Goal: Check status: Check status

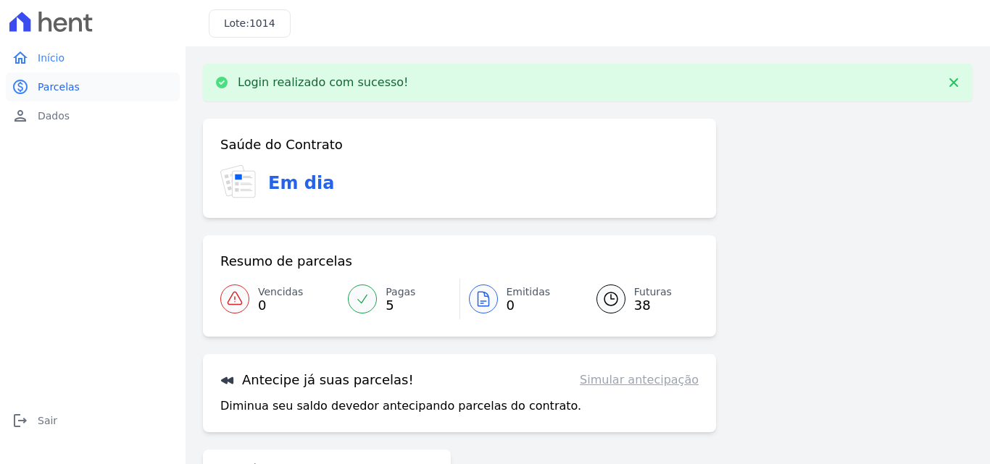
click at [59, 93] on span "Parcelas" at bounding box center [59, 87] width 42 height 14
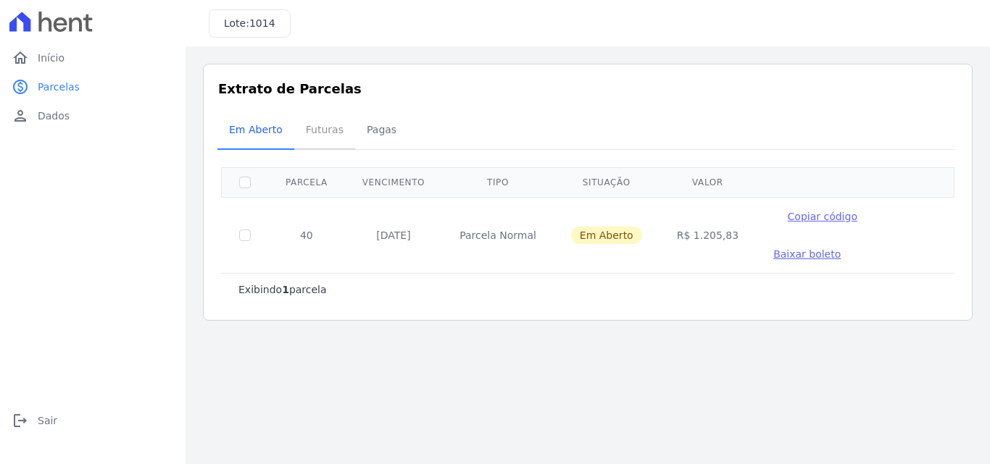
click at [301, 133] on span "Futuras" at bounding box center [324, 129] width 55 height 29
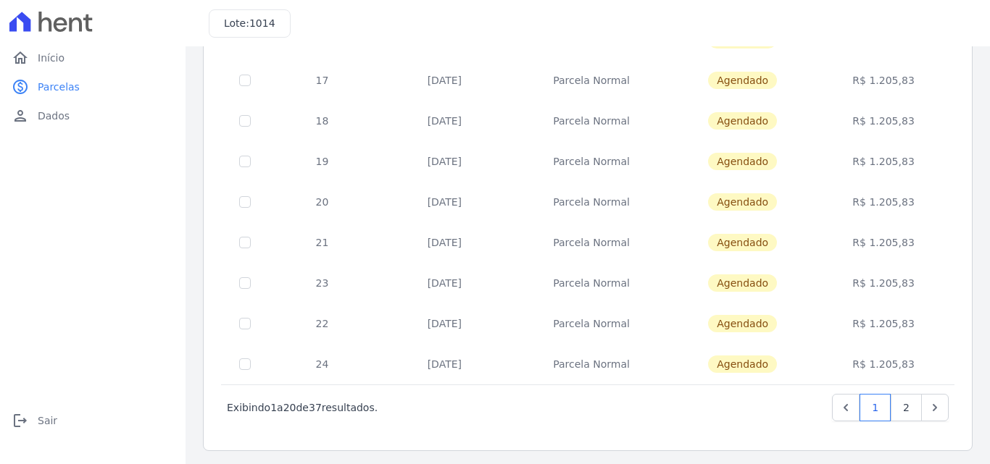
scroll to position [629, 0]
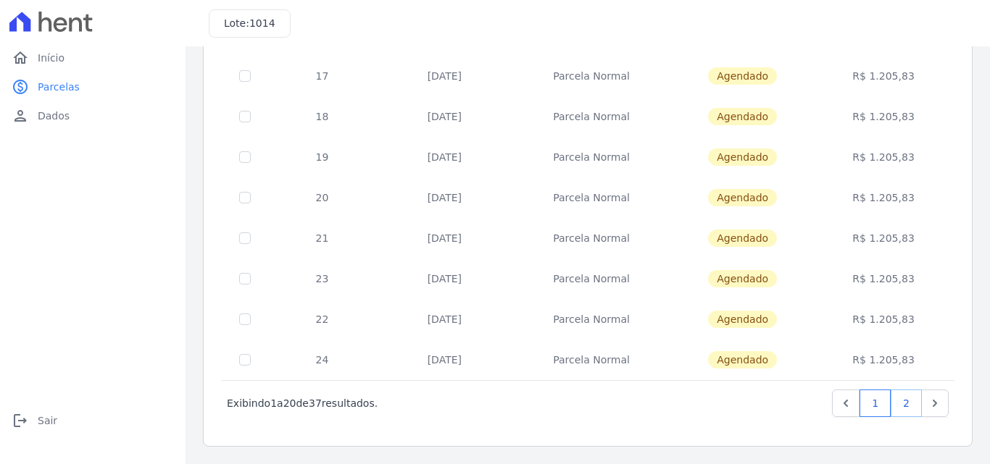
click at [890, 399] on link "2" at bounding box center [905, 404] width 31 height 28
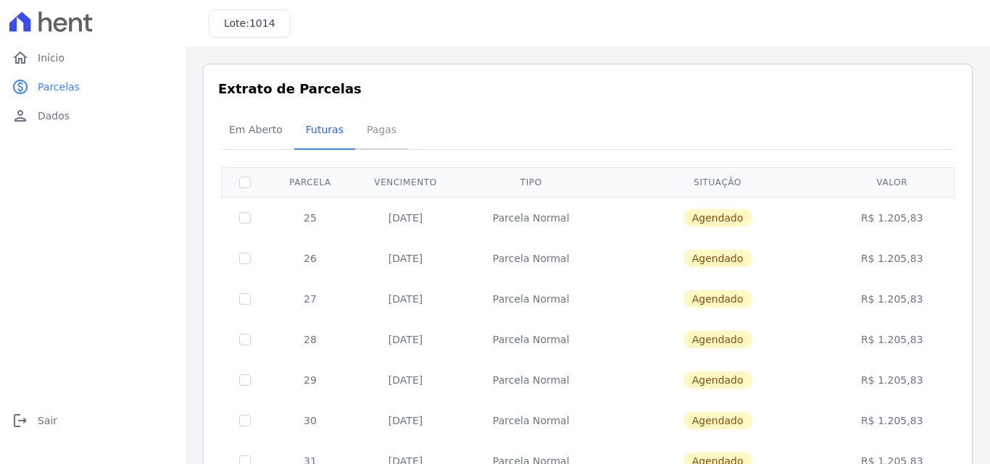
click at [368, 140] on span "Pagas" at bounding box center [381, 129] width 47 height 29
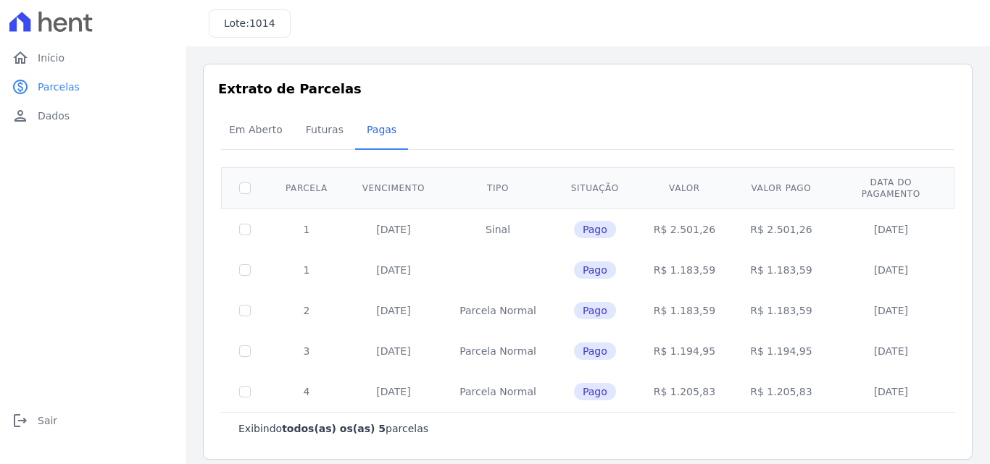
click at [514, 297] on td "Parcela Normal" at bounding box center [498, 311] width 112 height 41
click at [509, 332] on td "Parcela Normal" at bounding box center [498, 351] width 112 height 41
click at [508, 380] on td "Parcela Normal" at bounding box center [498, 392] width 112 height 41
click at [514, 304] on td "Parcela Normal" at bounding box center [498, 311] width 112 height 41
click at [509, 343] on td "Parcela Normal" at bounding box center [498, 351] width 112 height 41
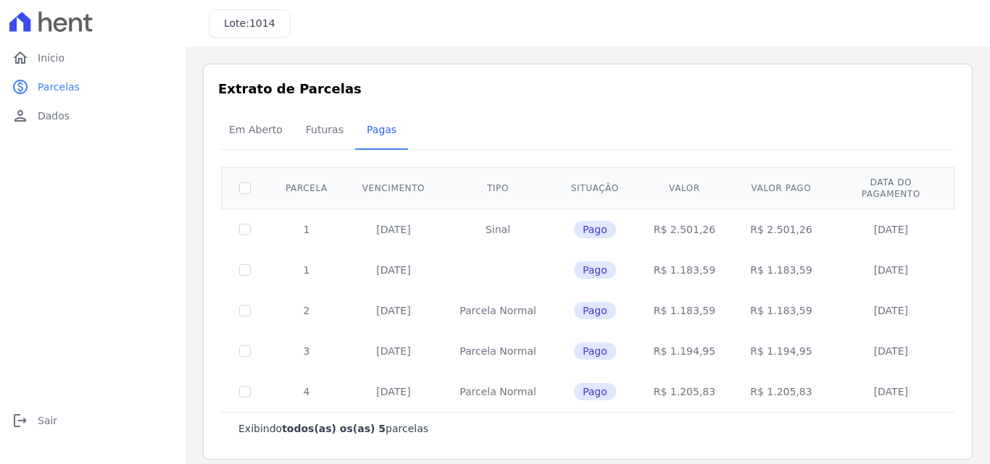
click at [510, 372] on td "Parcela Normal" at bounding box center [498, 392] width 112 height 41
click at [46, 52] on span "Início" at bounding box center [51, 58] width 27 height 14
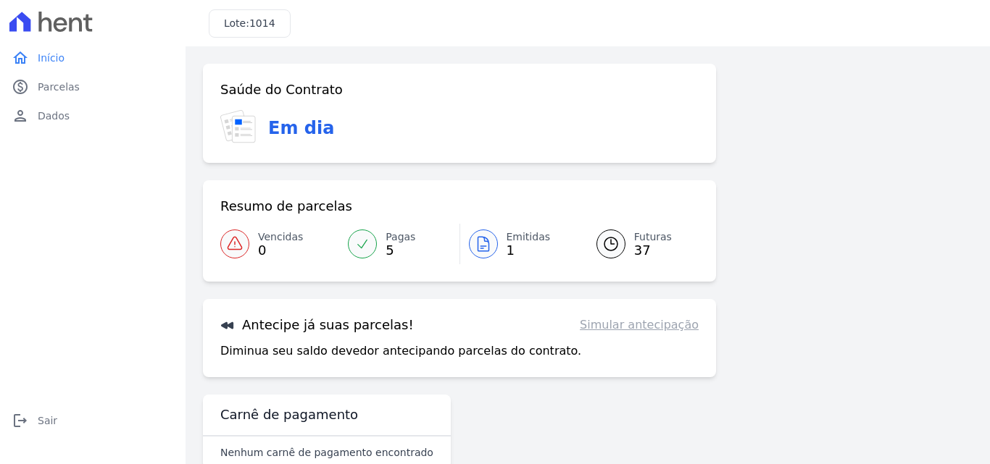
click at [506, 243] on span "Emitidas" at bounding box center [528, 237] width 44 height 15
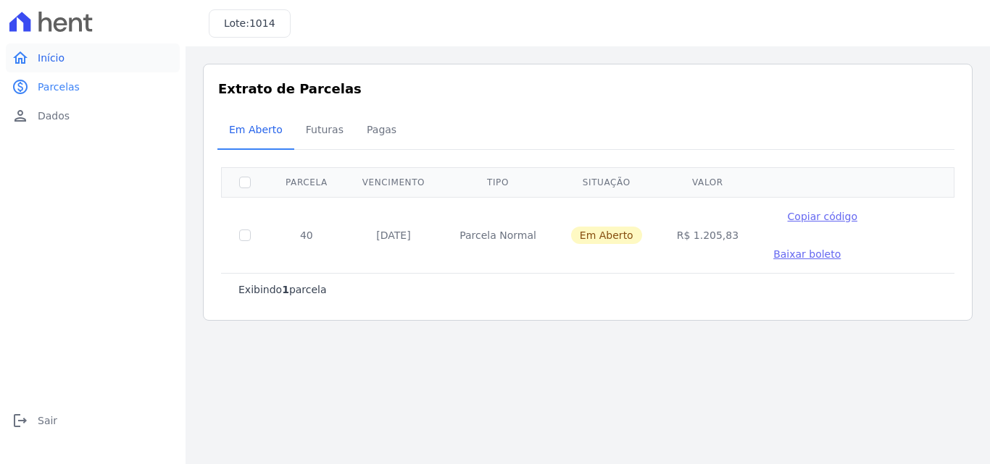
click at [54, 59] on span "Início" at bounding box center [51, 58] width 27 height 14
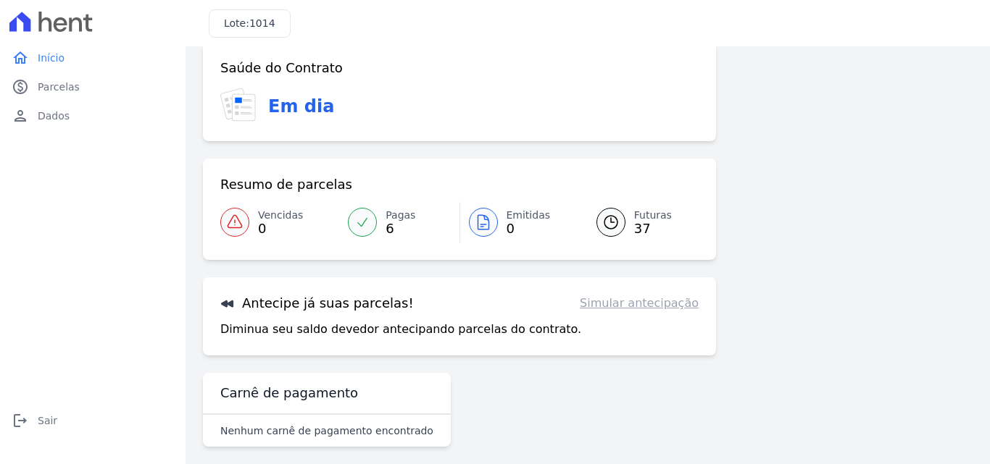
scroll to position [33, 0]
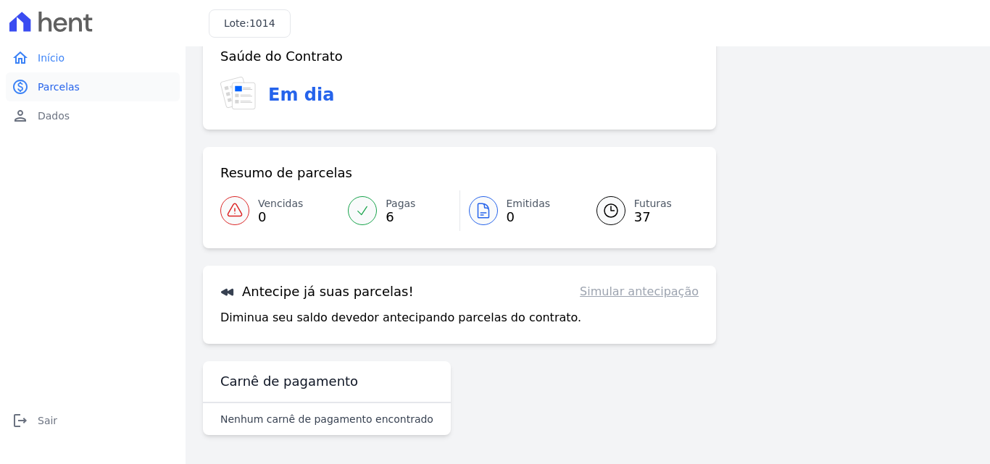
click at [57, 85] on span "Parcelas" at bounding box center [59, 87] width 42 height 14
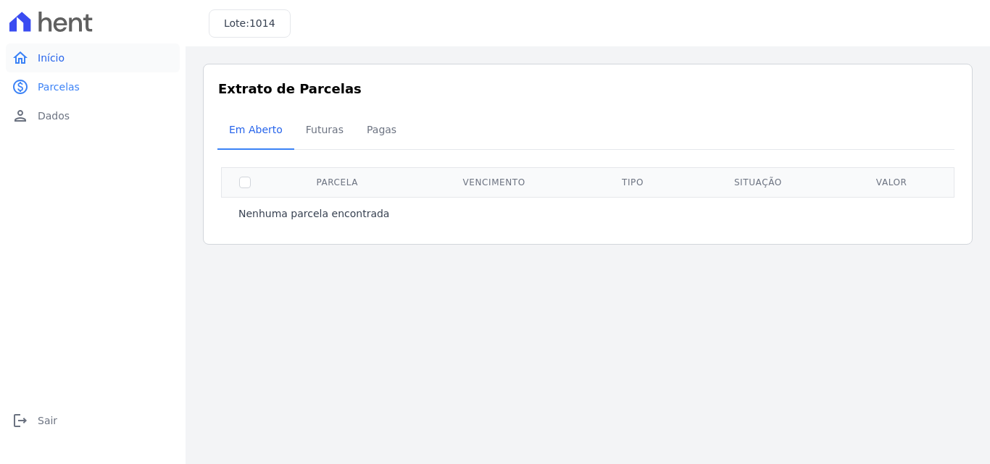
click at [52, 62] on span "Início" at bounding box center [51, 58] width 27 height 14
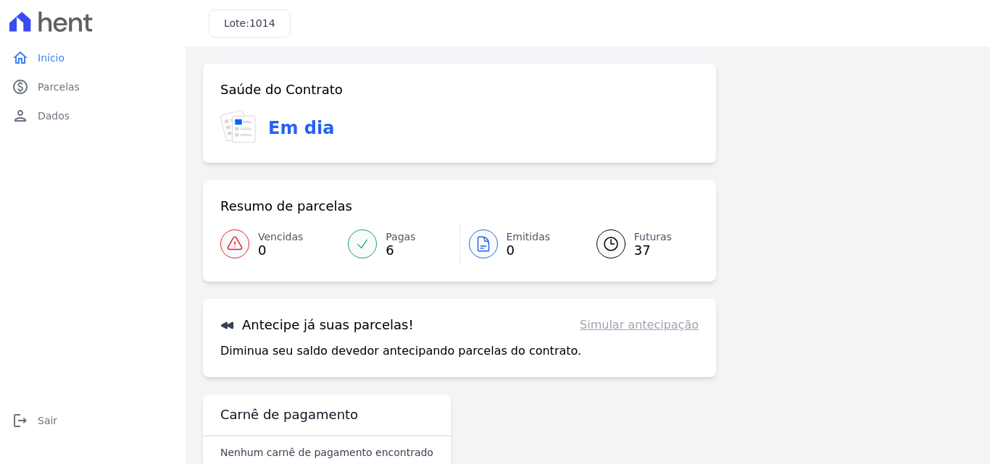
click at [397, 237] on span "Pagas" at bounding box center [400, 237] width 30 height 15
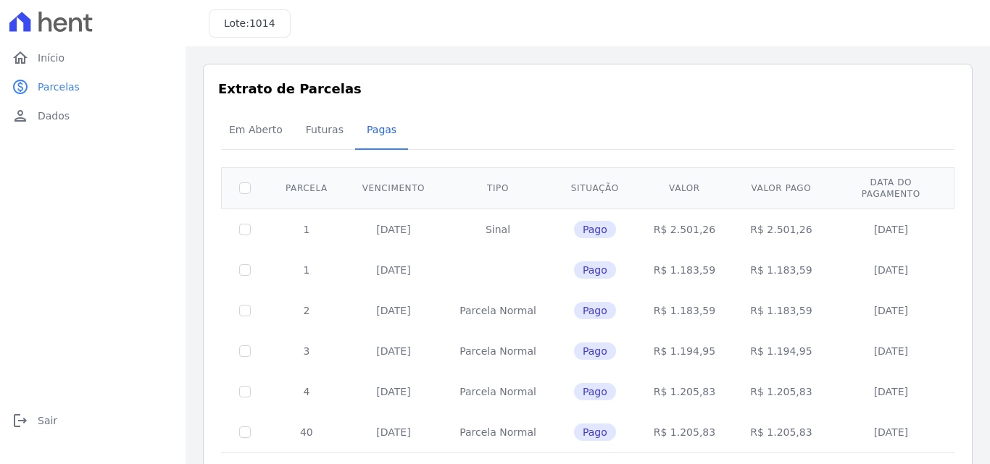
scroll to position [42, 0]
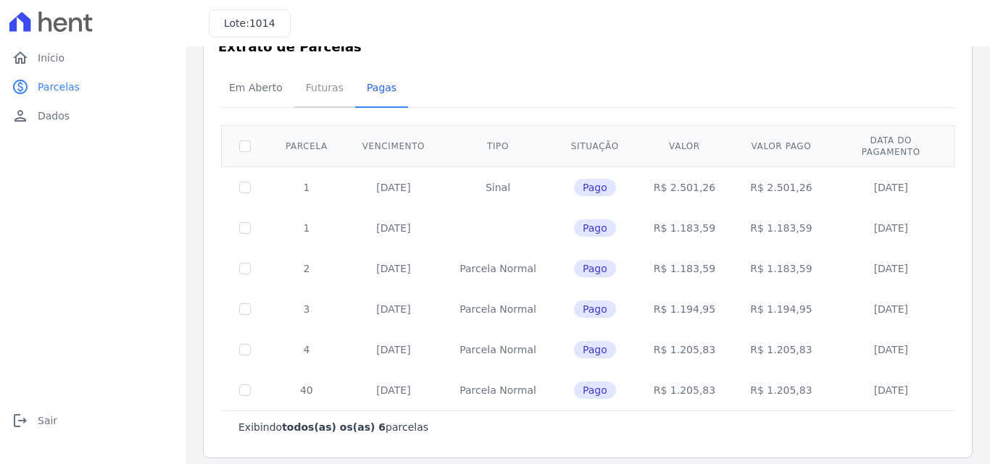
click at [306, 92] on span "Futuras" at bounding box center [324, 87] width 55 height 29
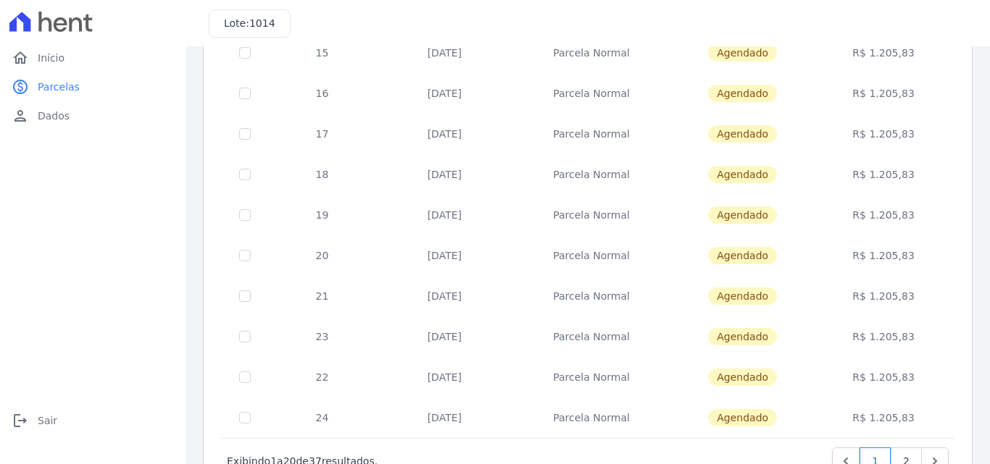
scroll to position [629, 0]
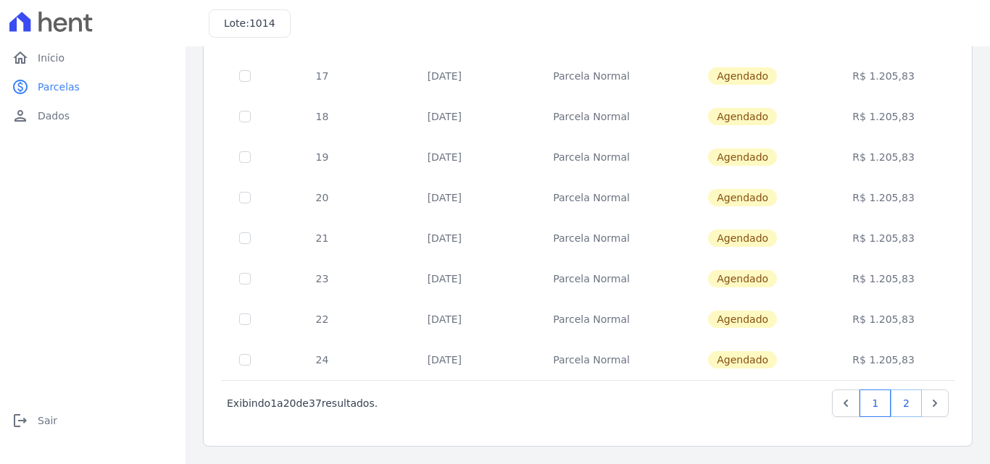
click at [890, 398] on link "2" at bounding box center [905, 404] width 31 height 28
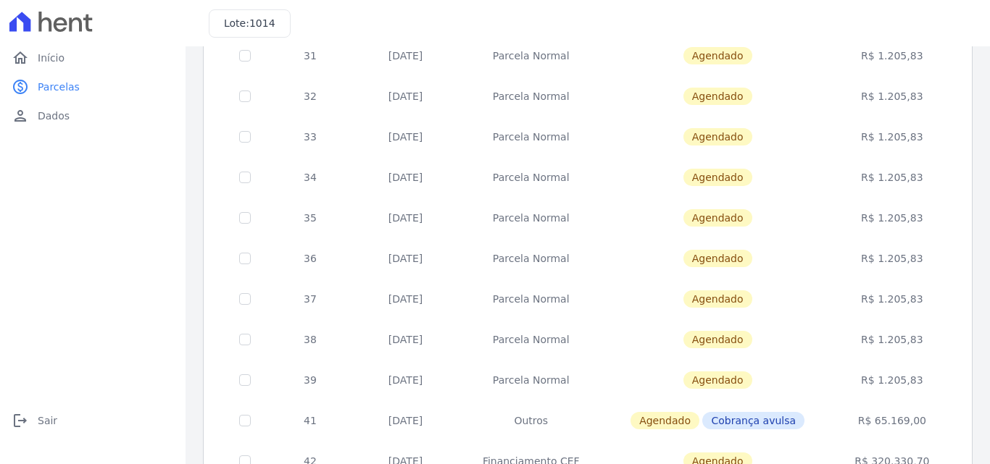
scroll to position [507, 0]
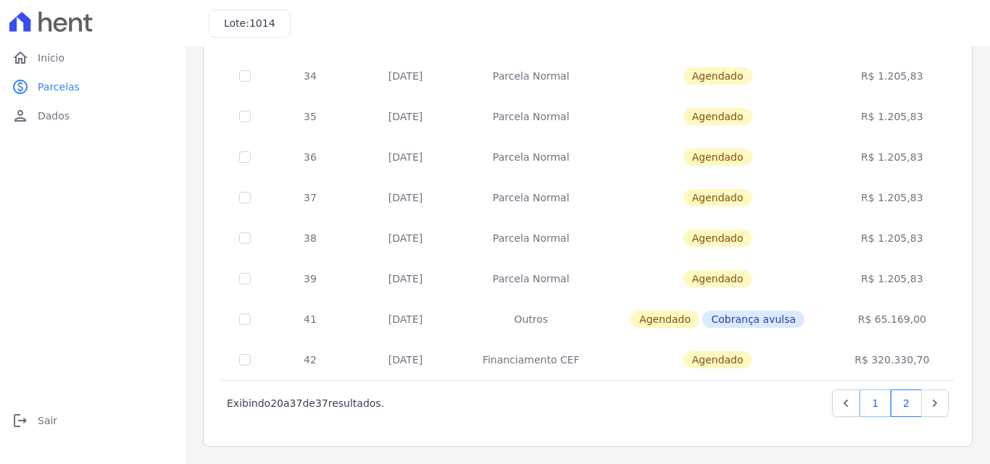
click at [866, 404] on link "1" at bounding box center [874, 404] width 31 height 28
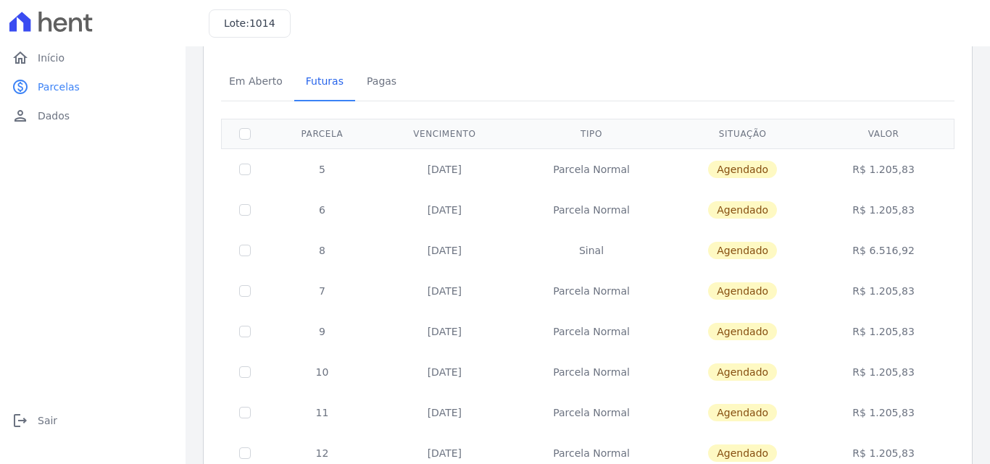
scroll to position [72, 0]
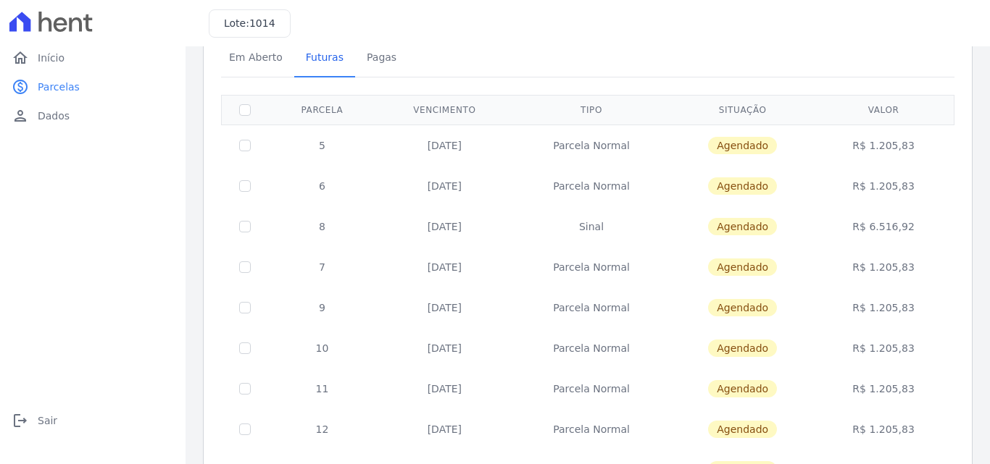
drag, startPoint x: 846, startPoint y: 229, endPoint x: 914, endPoint y: 228, distance: 68.1
click at [912, 230] on td "R$ 6.516,92" at bounding box center [883, 226] width 136 height 41
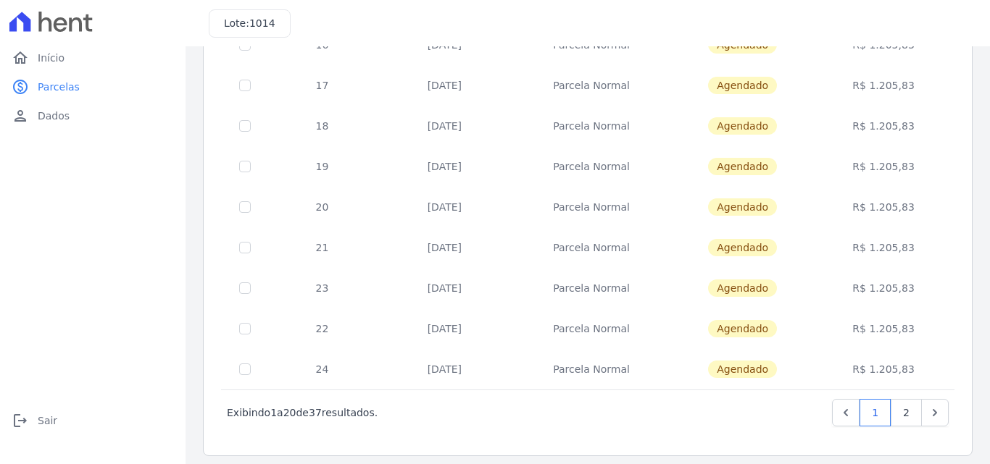
scroll to position [629, 0]
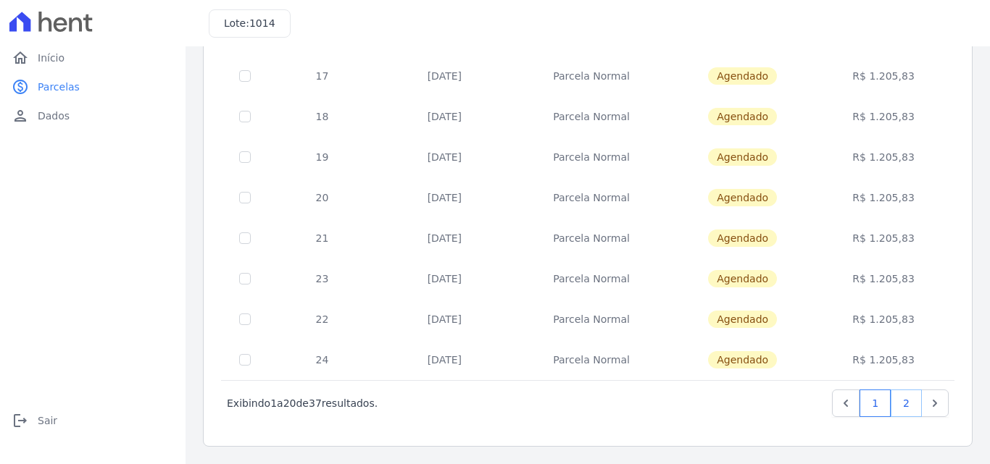
click at [895, 402] on link "2" at bounding box center [905, 404] width 31 height 28
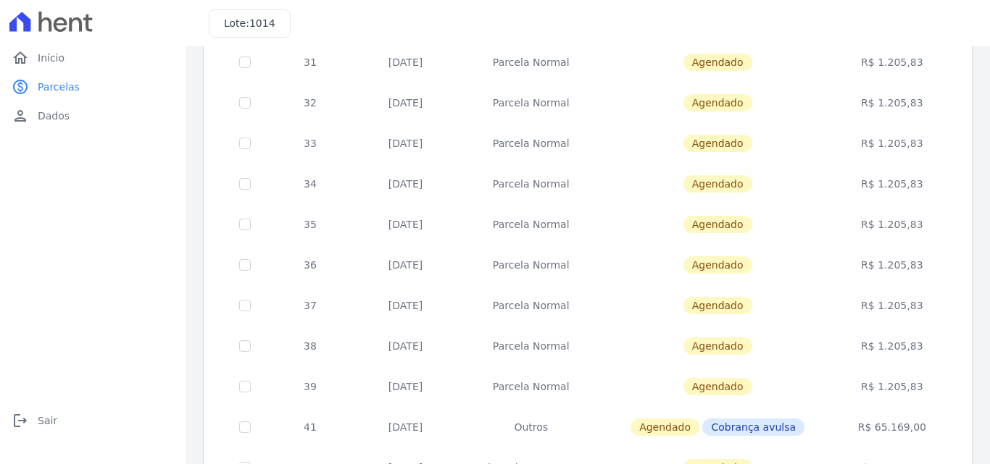
scroll to position [507, 0]
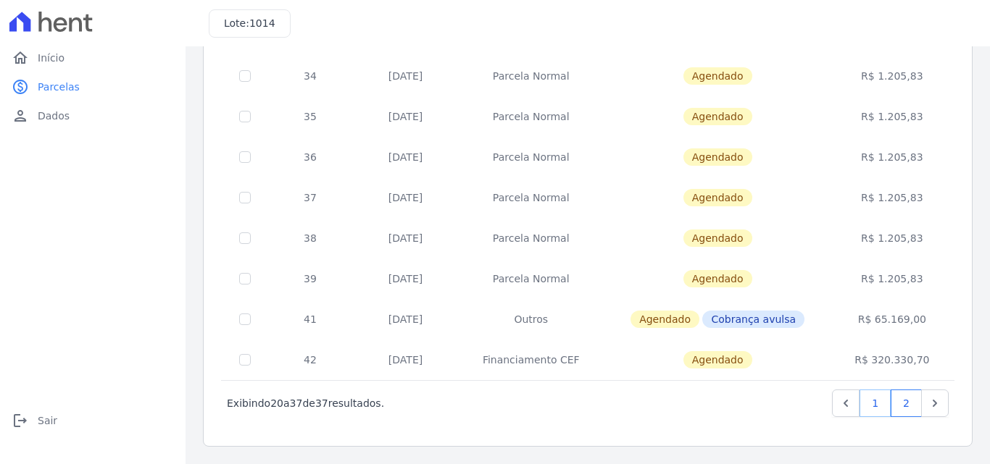
click at [869, 409] on link "1" at bounding box center [874, 404] width 31 height 28
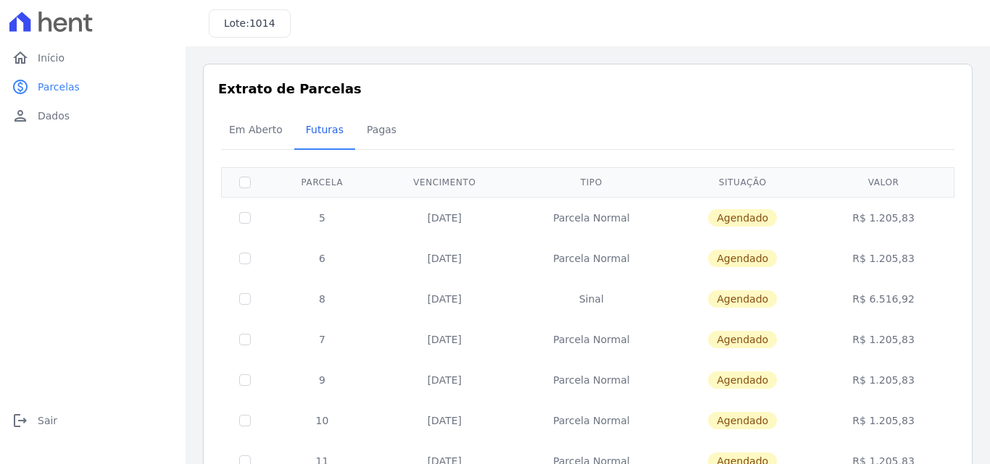
drag, startPoint x: 827, startPoint y: 222, endPoint x: 897, endPoint y: 214, distance: 70.0
click at [897, 214] on td "R$ 1.205,83" at bounding box center [883, 217] width 136 height 41
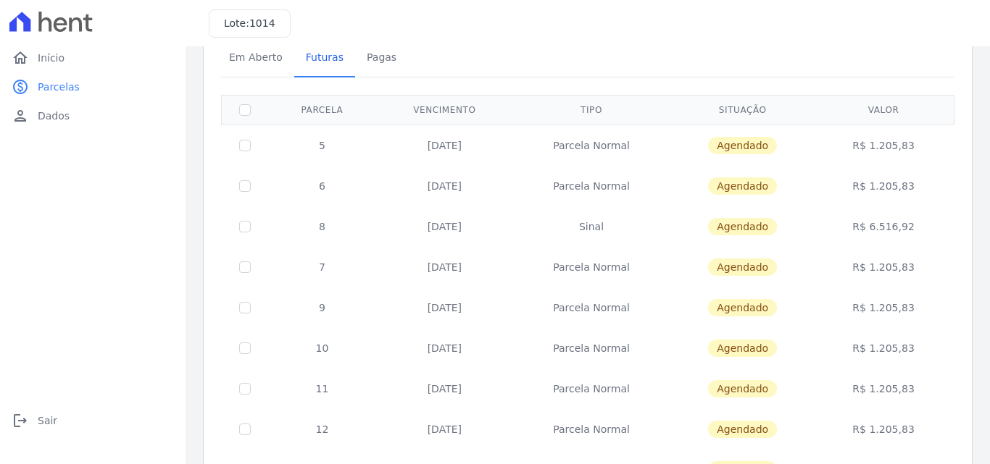
drag, startPoint x: 875, startPoint y: 183, endPoint x: 913, endPoint y: 196, distance: 39.9
click at [912, 192] on td "R$ 1.205,83" at bounding box center [883, 186] width 136 height 41
drag, startPoint x: 881, startPoint y: 267, endPoint x: 902, endPoint y: 266, distance: 21.0
click at [895, 267] on td "R$ 1.205,83" at bounding box center [883, 267] width 136 height 41
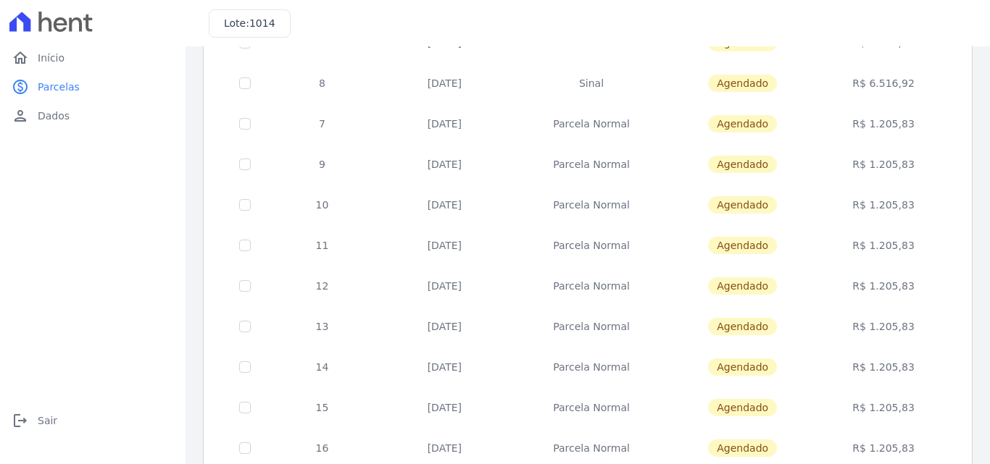
scroll to position [217, 0]
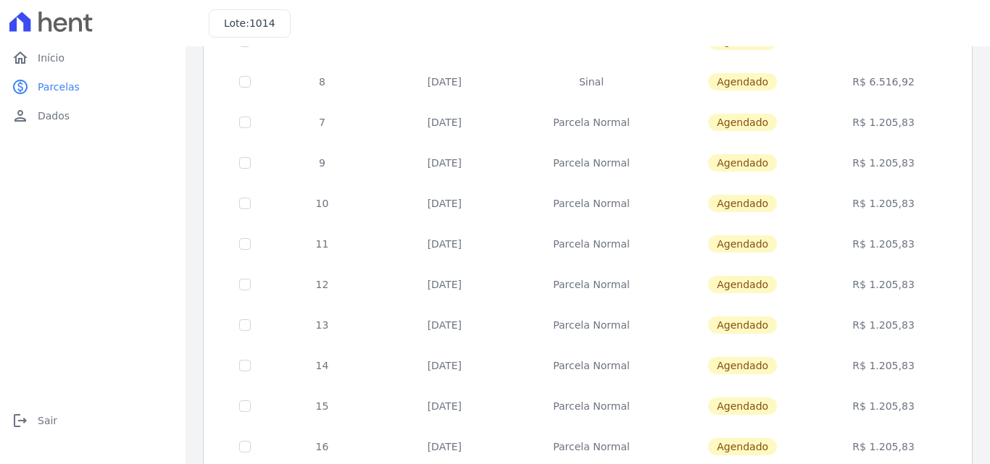
click at [857, 201] on td "R$ 1.205,83" at bounding box center [883, 203] width 136 height 41
click at [880, 241] on td "R$ 1.205,83" at bounding box center [883, 244] width 136 height 41
click at [880, 282] on td "R$ 1.205,83" at bounding box center [883, 284] width 136 height 41
click at [883, 323] on td "R$ 1.205,83" at bounding box center [883, 325] width 136 height 41
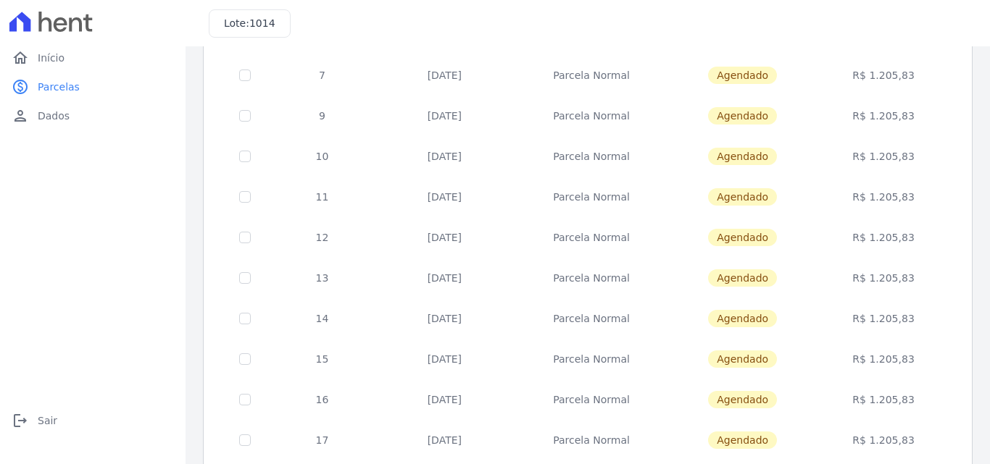
scroll to position [290, 0]
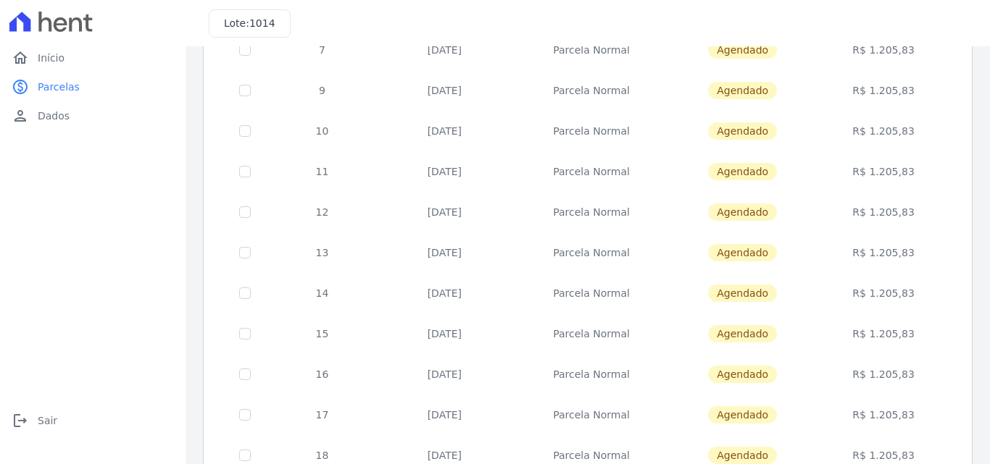
click at [875, 296] on td "R$ 1.205,83" at bounding box center [883, 293] width 136 height 41
click at [882, 326] on td "R$ 1.205,83" at bounding box center [883, 334] width 136 height 41
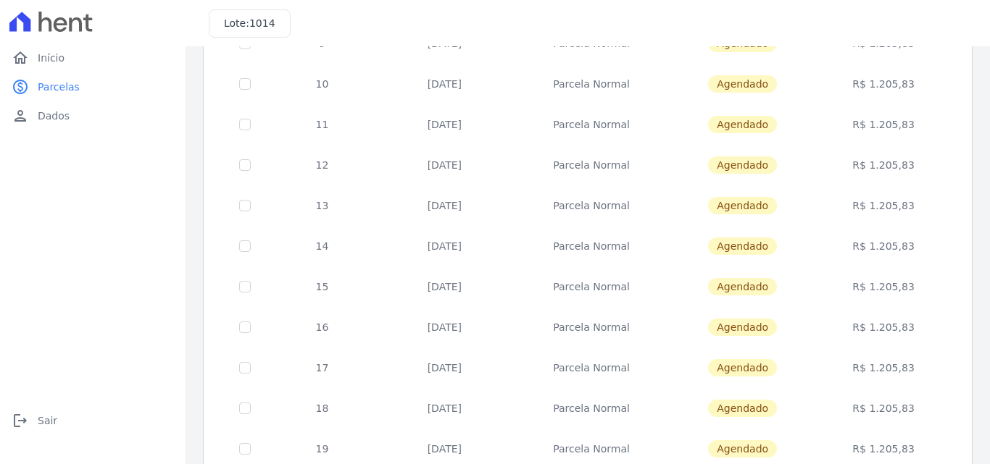
scroll to position [362, 0]
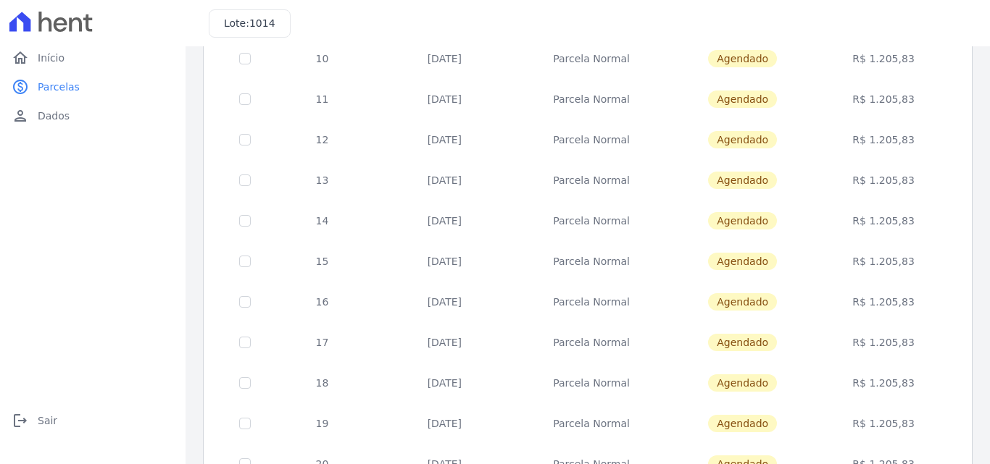
click at [877, 305] on td "R$ 1.205,83" at bounding box center [883, 302] width 136 height 41
click at [879, 337] on td "R$ 1.205,83" at bounding box center [883, 342] width 136 height 41
click at [883, 384] on td "R$ 1.205,83" at bounding box center [883, 383] width 136 height 41
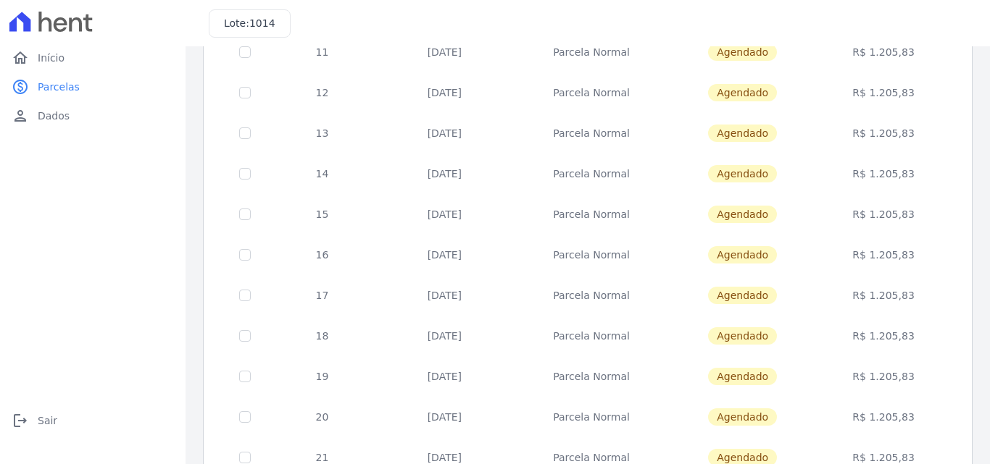
scroll to position [435, 0]
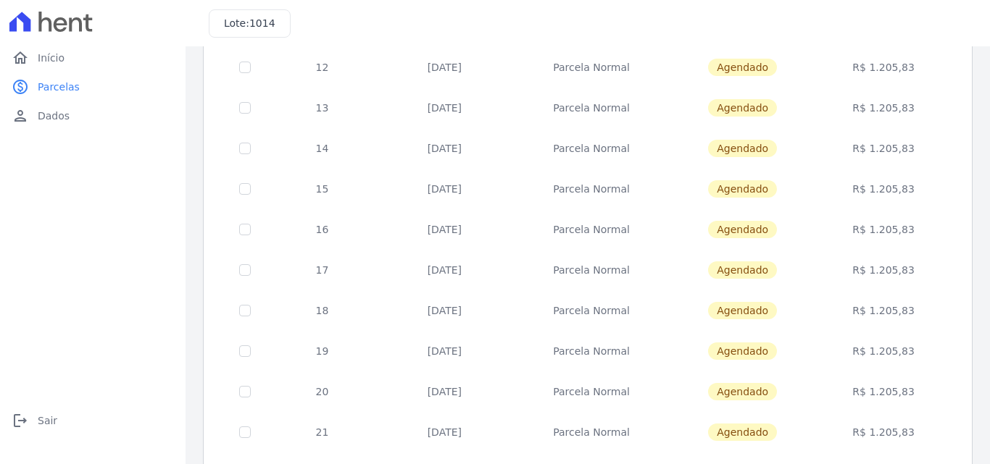
click at [874, 350] on td "R$ 1.205,83" at bounding box center [883, 351] width 136 height 41
click at [878, 384] on td "R$ 1.205,83" at bounding box center [883, 392] width 136 height 41
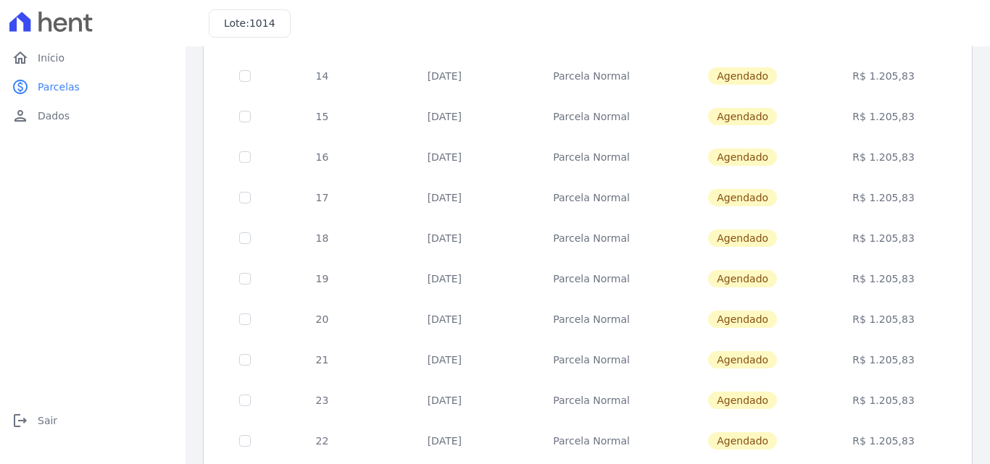
click at [875, 354] on td "R$ 1.205,83" at bounding box center [883, 360] width 136 height 41
click at [882, 388] on td "R$ 1.205,83" at bounding box center [883, 400] width 136 height 41
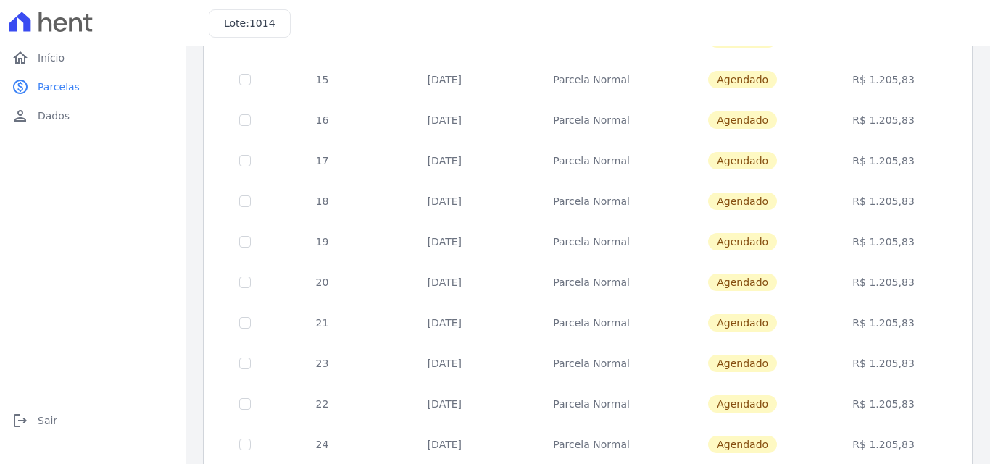
scroll to position [580, 0]
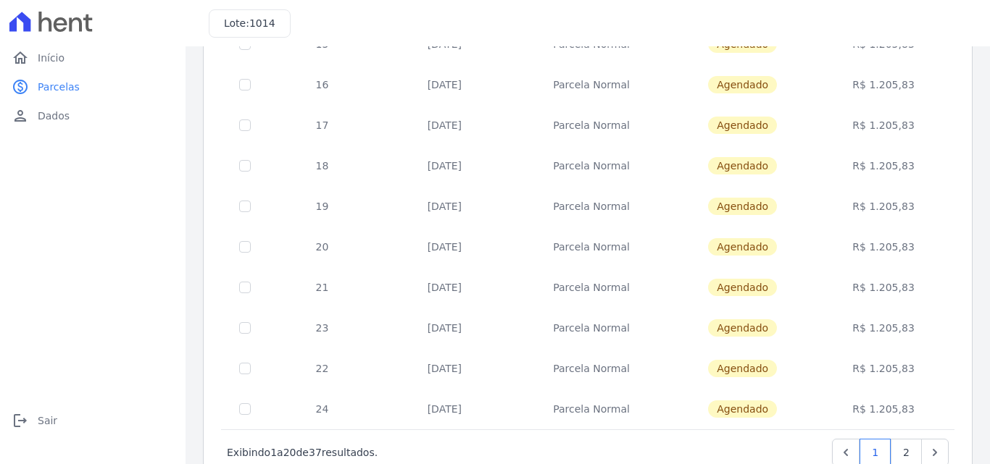
click at [879, 369] on td "R$ 1.205,83" at bounding box center [883, 368] width 136 height 41
click at [885, 400] on td "R$ 1.205,83" at bounding box center [883, 409] width 136 height 41
click at [895, 448] on link "2" at bounding box center [905, 453] width 31 height 28
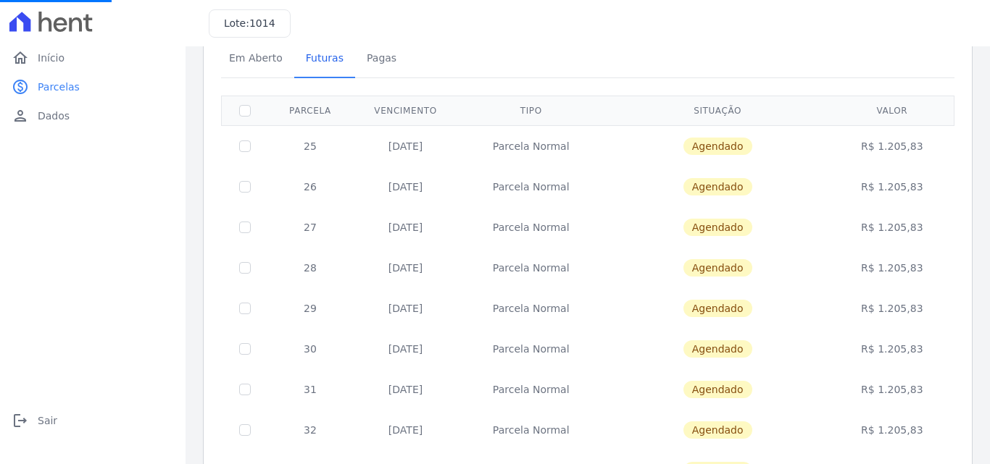
scroll to position [72, 0]
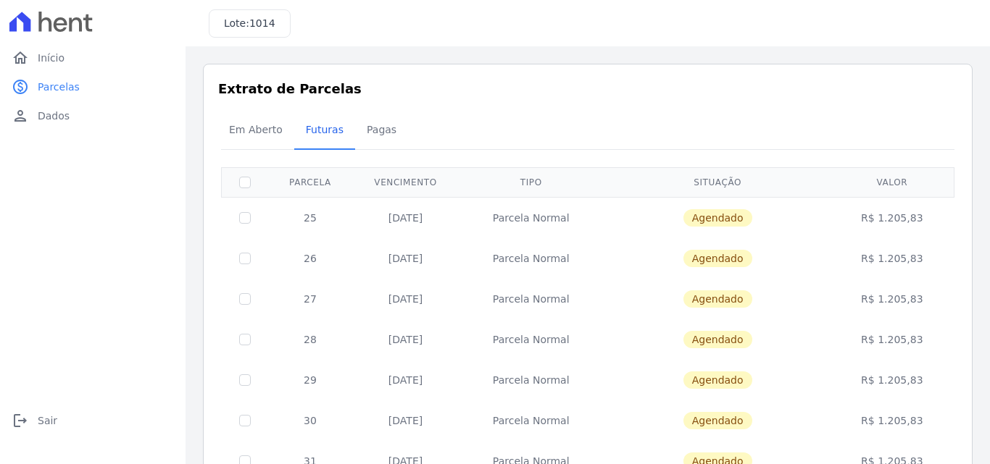
click at [897, 222] on td "R$ 1.205,83" at bounding box center [892, 217] width 120 height 41
click at [892, 254] on td "R$ 1.205,83" at bounding box center [892, 258] width 120 height 41
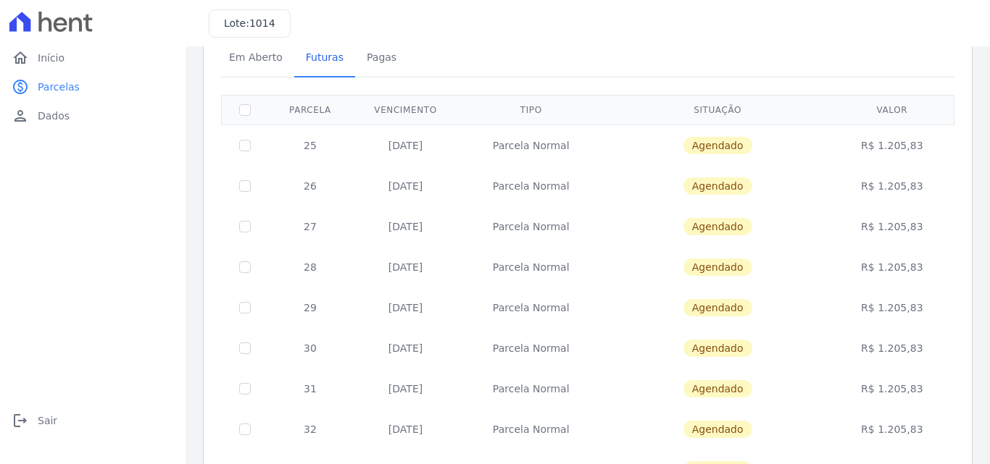
click at [877, 220] on td "R$ 1.205,83" at bounding box center [892, 226] width 120 height 41
click at [886, 266] on td "R$ 1.205,83" at bounding box center [892, 267] width 120 height 41
click at [894, 307] on td "R$ 1.205,83" at bounding box center [892, 308] width 120 height 41
click at [894, 349] on td "R$ 1.205,83" at bounding box center [892, 348] width 120 height 41
click at [895, 383] on td "R$ 1.205,83" at bounding box center [892, 389] width 120 height 41
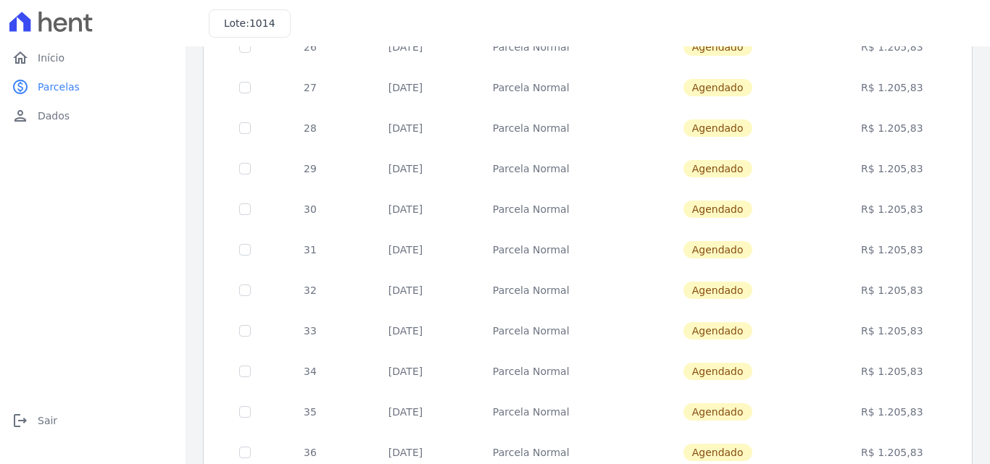
scroll to position [217, 0]
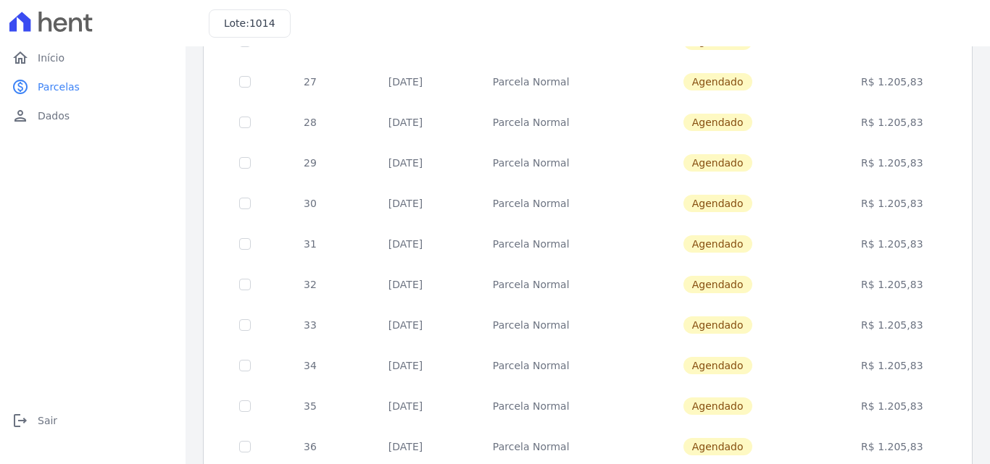
click at [883, 322] on td "R$ 1.205,83" at bounding box center [892, 325] width 120 height 41
click at [889, 360] on td "R$ 1.205,83" at bounding box center [892, 366] width 120 height 41
click at [896, 398] on td "R$ 1.205,83" at bounding box center [892, 406] width 120 height 41
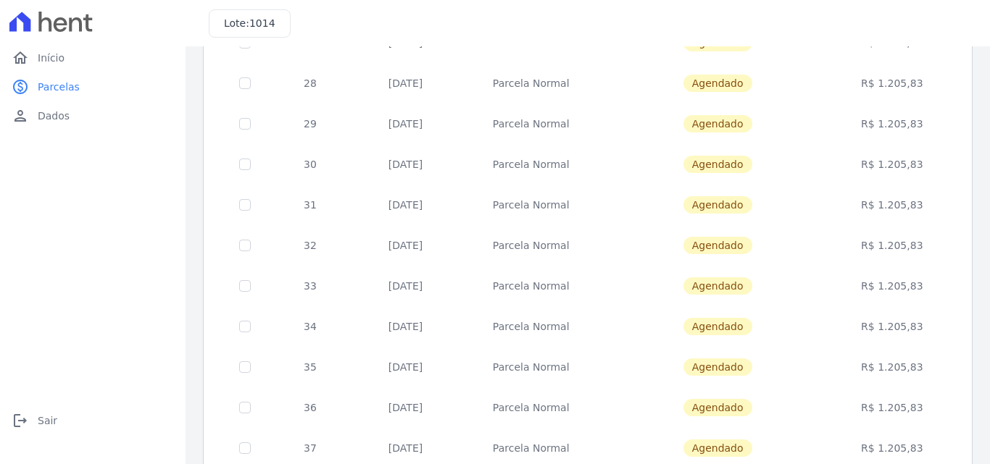
scroll to position [290, 0]
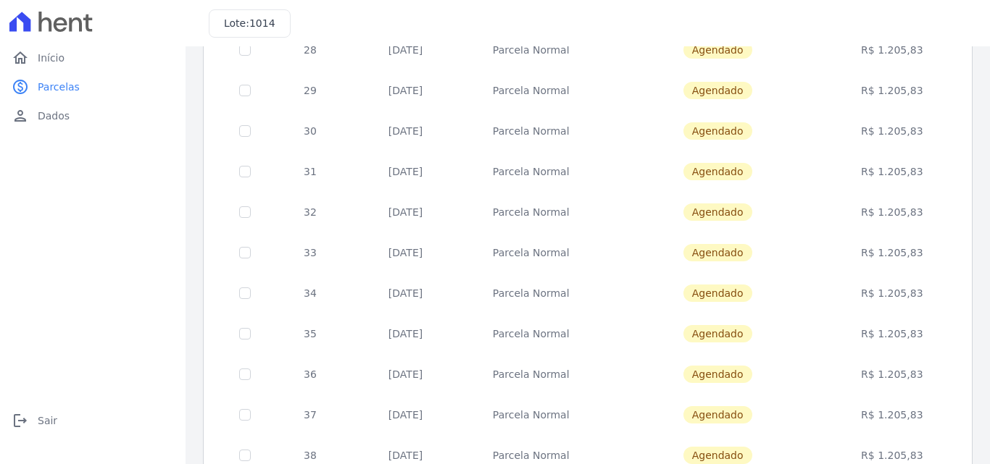
click at [885, 375] on td "R$ 1.205,83" at bounding box center [892, 374] width 120 height 41
click at [895, 407] on td "R$ 1.205,83" at bounding box center [892, 415] width 120 height 41
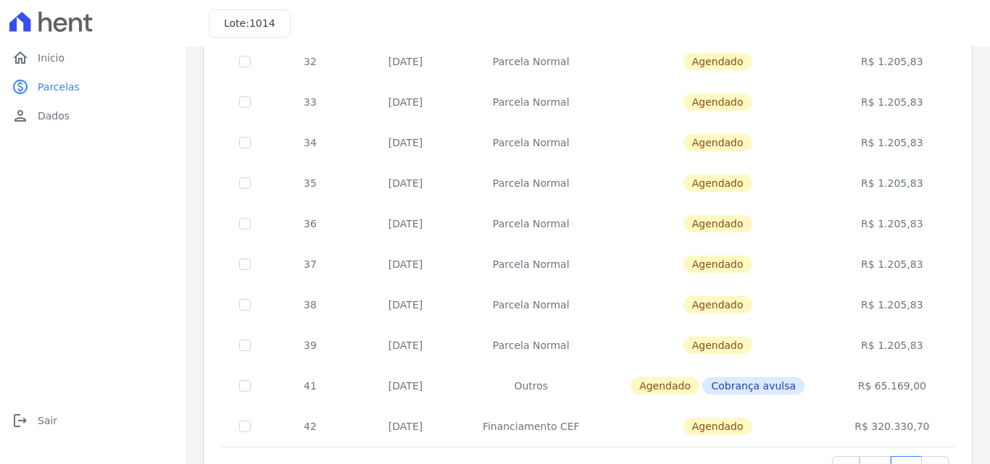
scroll to position [444, 0]
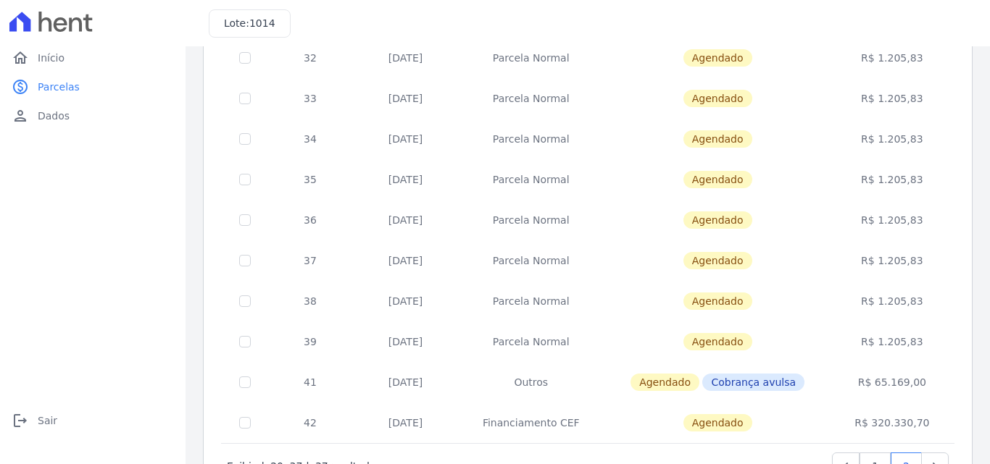
click at [893, 300] on td "R$ 1.205,83" at bounding box center [892, 301] width 120 height 41
click at [896, 338] on td "R$ 1.205,83" at bounding box center [892, 342] width 120 height 41
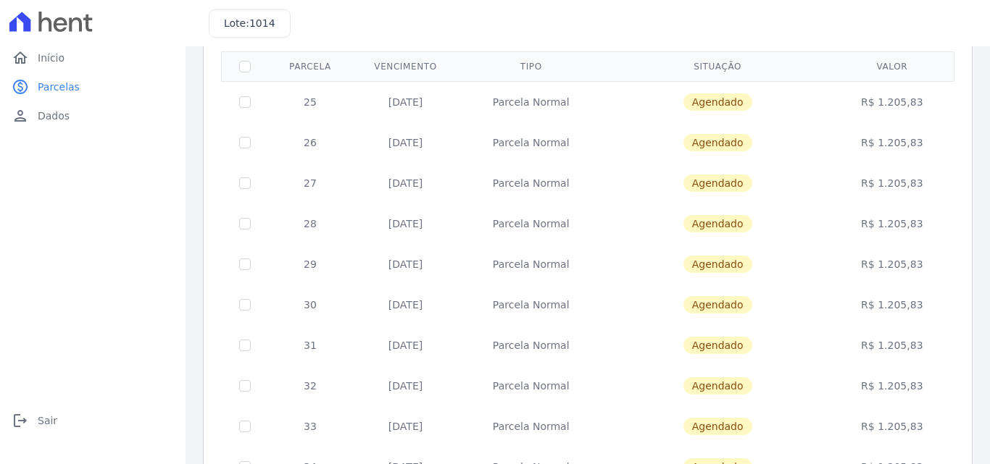
scroll to position [0, 0]
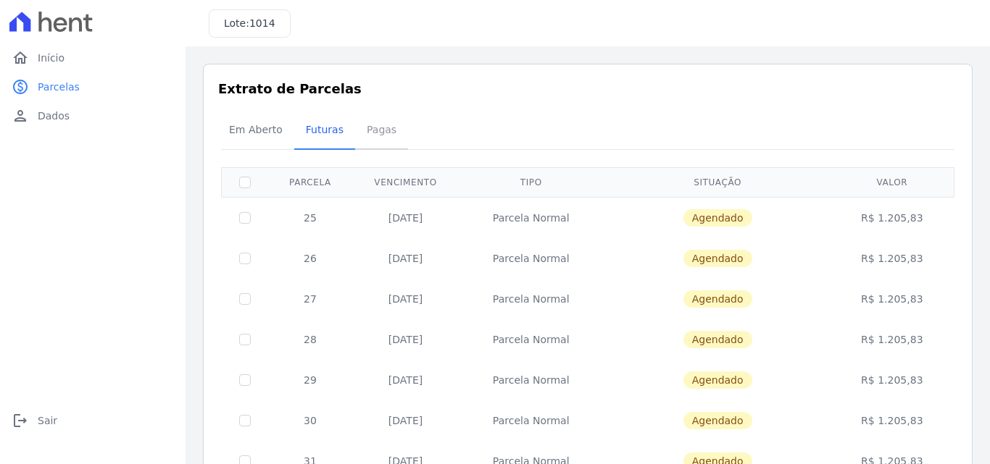
click at [386, 138] on span "Pagas" at bounding box center [381, 129] width 47 height 29
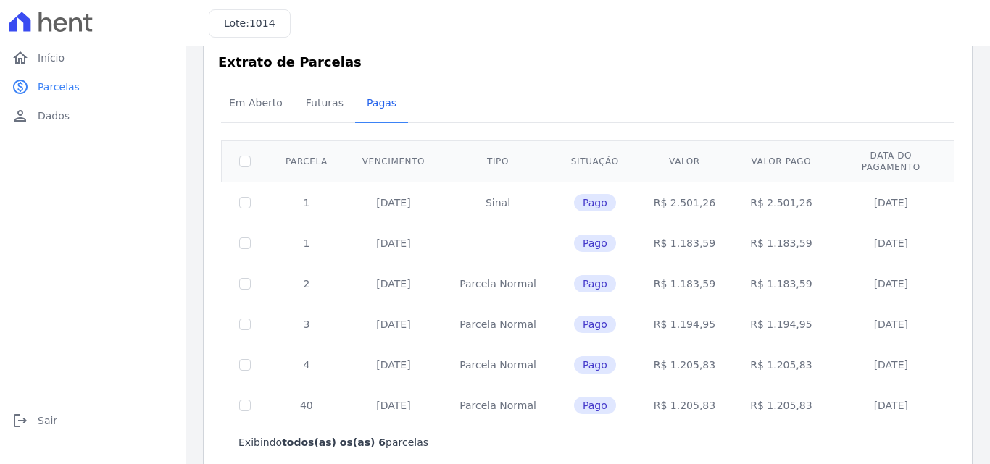
scroll to position [42, 0]
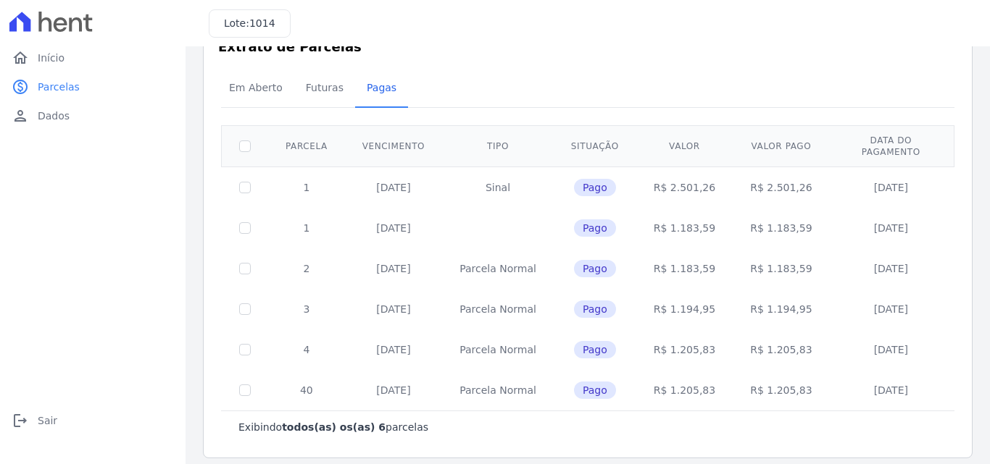
click at [671, 254] on td "R$ 1.183,59" at bounding box center [684, 268] width 96 height 41
click at [672, 296] on td "R$ 1.194,95" at bounding box center [684, 309] width 96 height 41
click at [674, 334] on td "R$ 1.205,83" at bounding box center [684, 350] width 96 height 41
click at [675, 375] on td "R$ 1.205,83" at bounding box center [684, 390] width 96 height 41
